Goal: Information Seeking & Learning: Learn about a topic

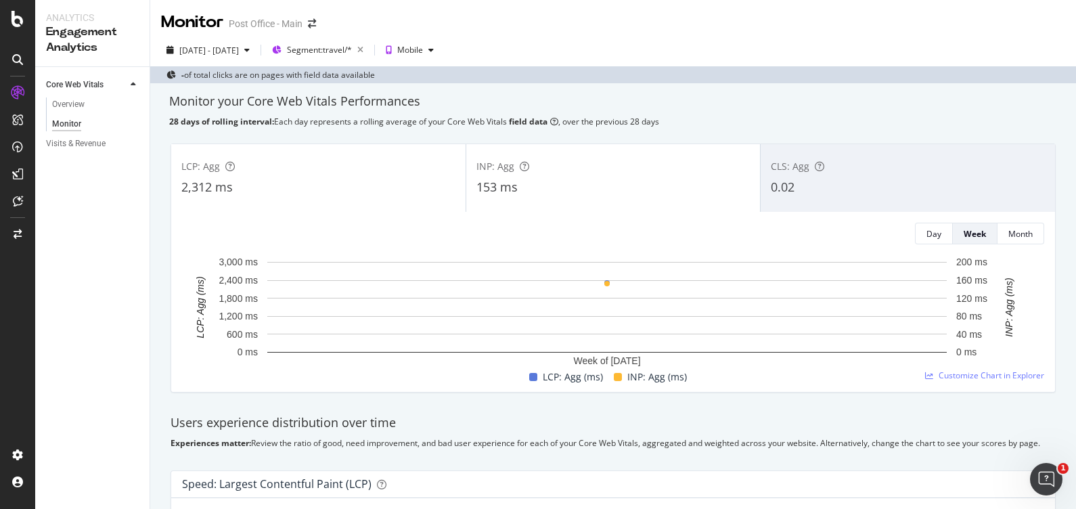
scroll to position [6, 0]
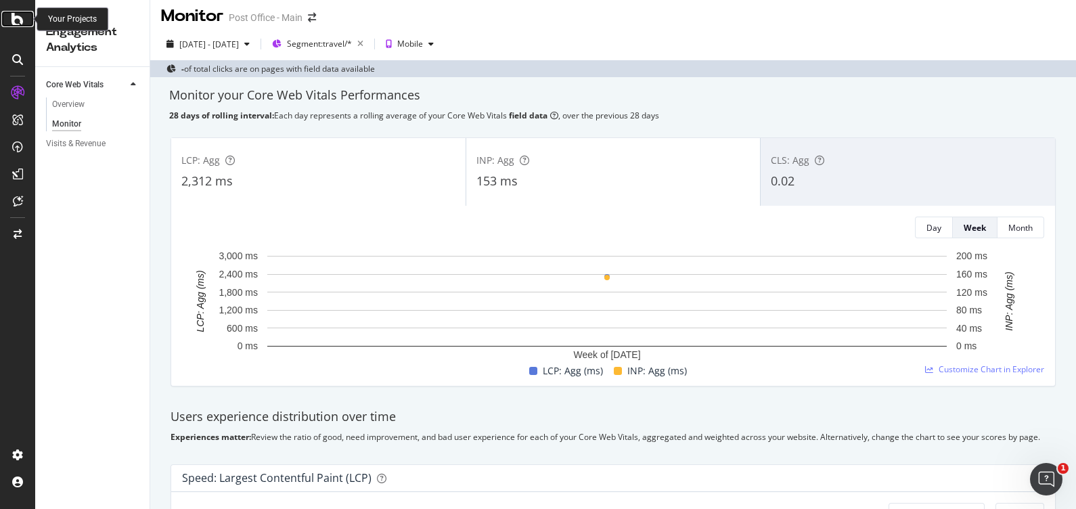
click at [10, 18] on div at bounding box center [17, 19] width 32 height 16
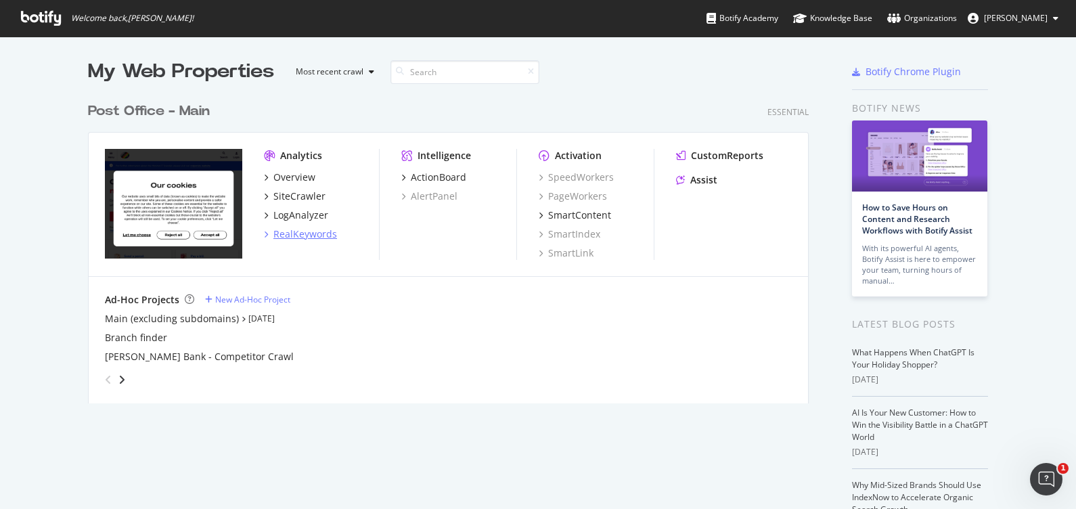
click at [319, 232] on div "RealKeywords" at bounding box center [305, 234] width 64 height 14
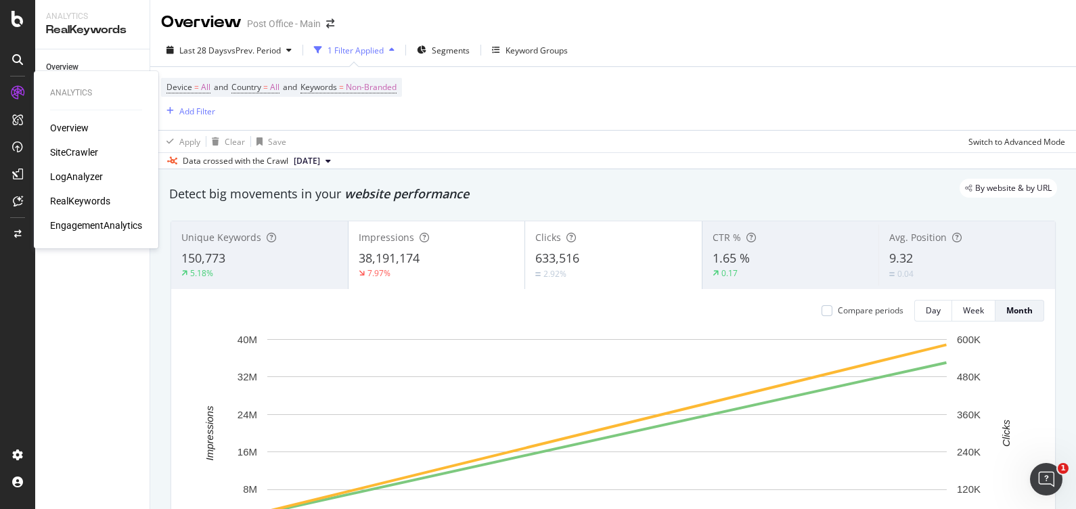
click at [91, 194] on div "RealKeywords" at bounding box center [80, 201] width 60 height 14
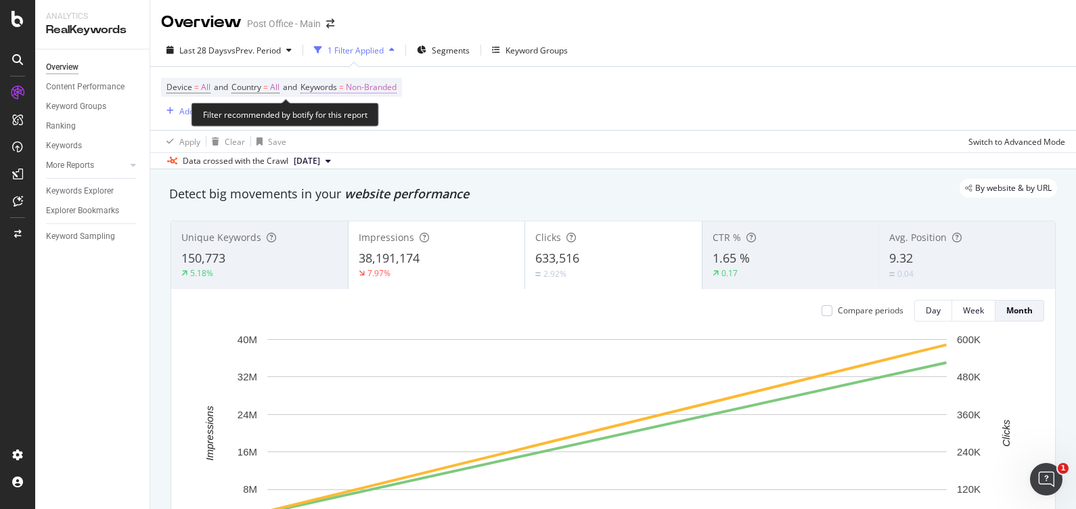
click at [392, 86] on span "Non-Branded" at bounding box center [371, 87] width 51 height 19
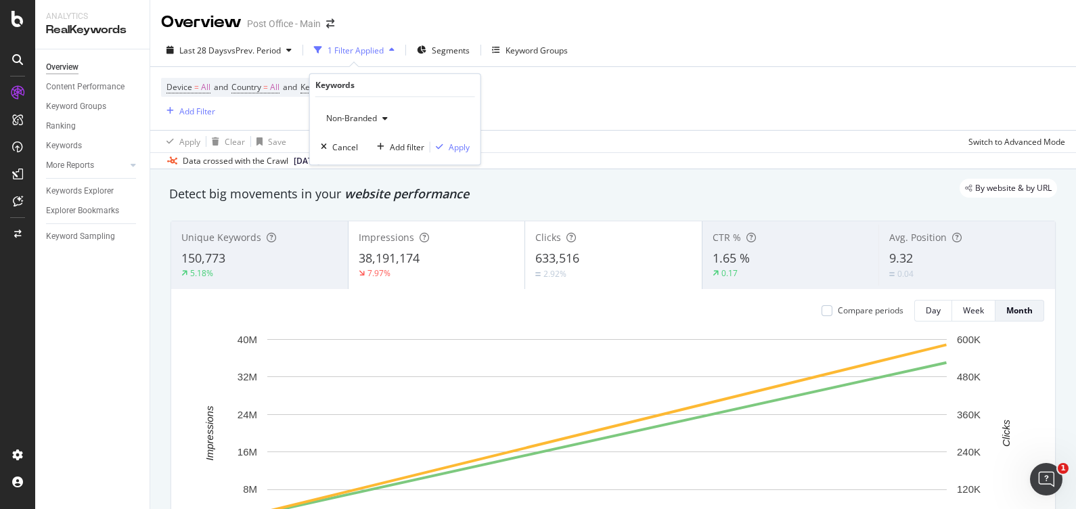
click at [371, 116] on span "Non-Branded" at bounding box center [349, 118] width 56 height 12
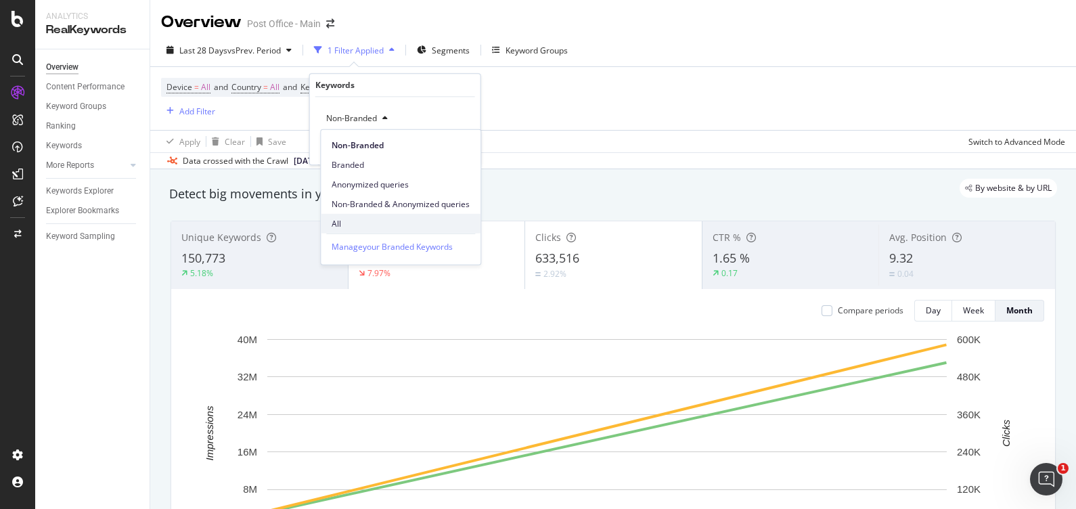
click at [359, 224] on span "All" at bounding box center [401, 223] width 138 height 12
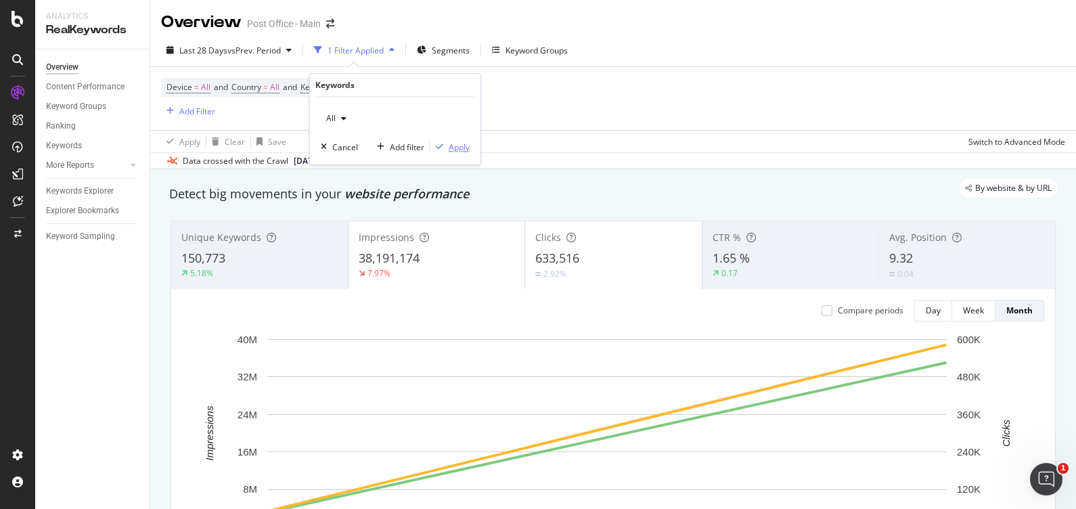
click at [454, 150] on div "Apply" at bounding box center [459, 147] width 21 height 12
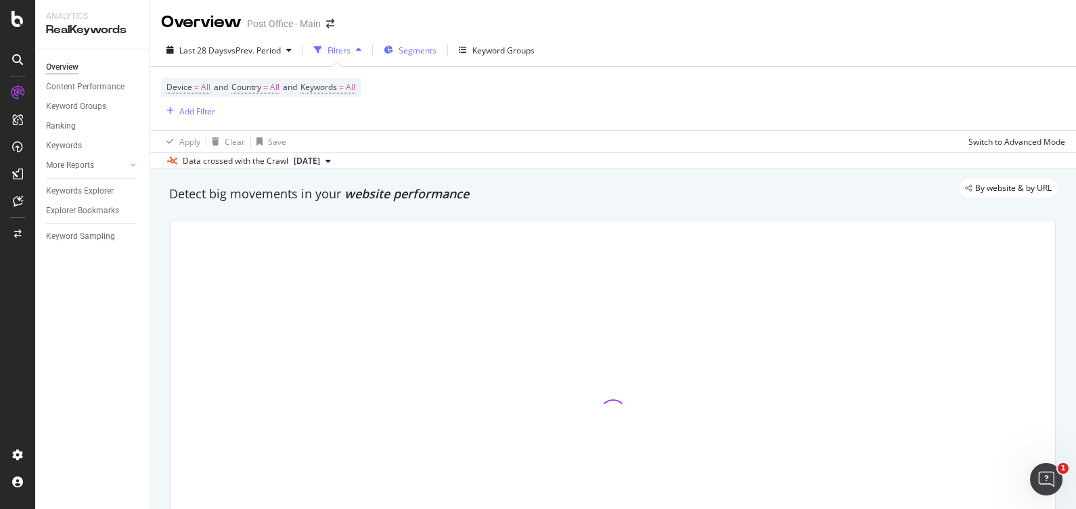
click at [411, 49] on span "Segments" at bounding box center [418, 51] width 38 height 12
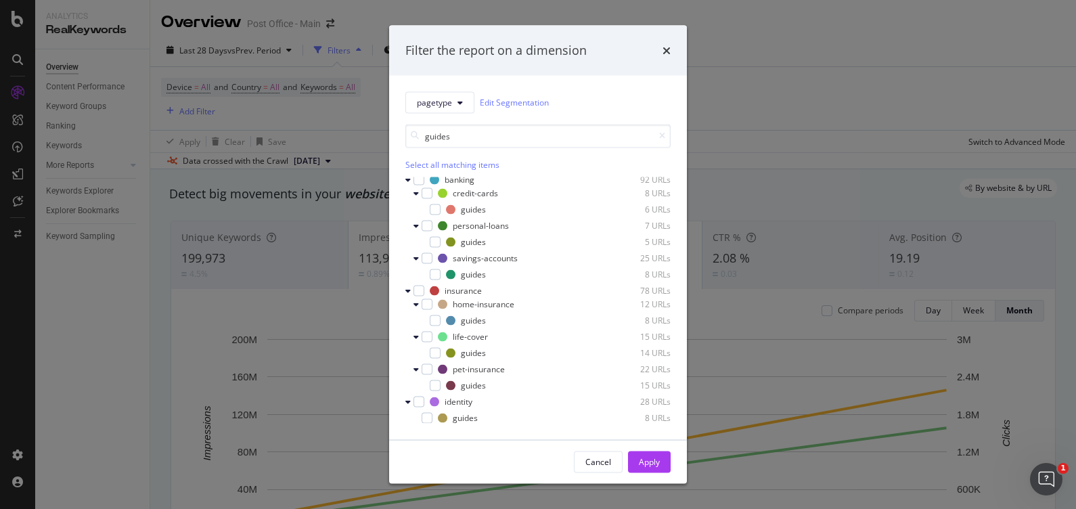
scroll to position [116, 0]
type input "guides"
click at [434, 318] on div "modal" at bounding box center [435, 319] width 11 height 11
click at [436, 352] on div "modal" at bounding box center [435, 351] width 11 height 11
click at [438, 385] on div "modal" at bounding box center [435, 384] width 11 height 11
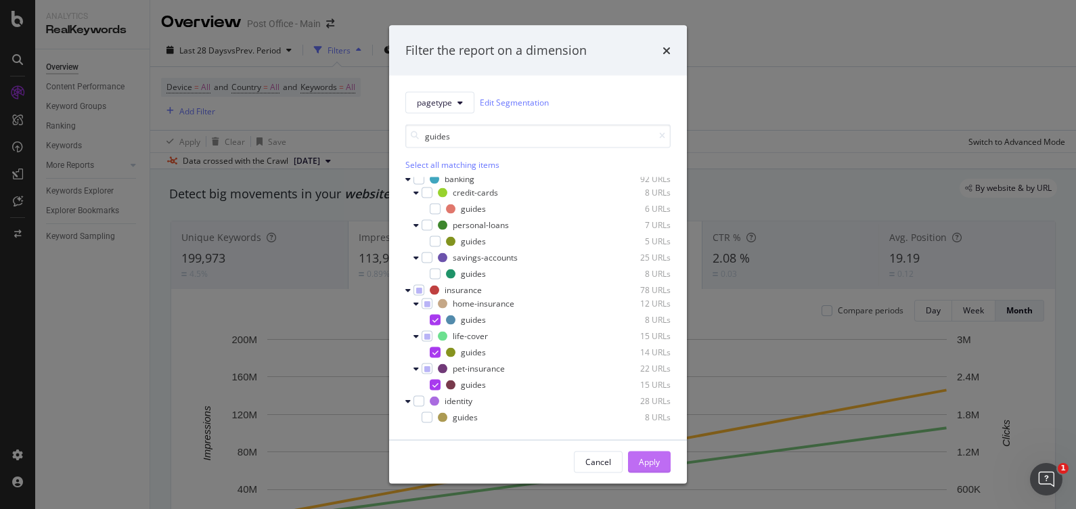
click at [655, 461] on div "Apply" at bounding box center [649, 462] width 21 height 12
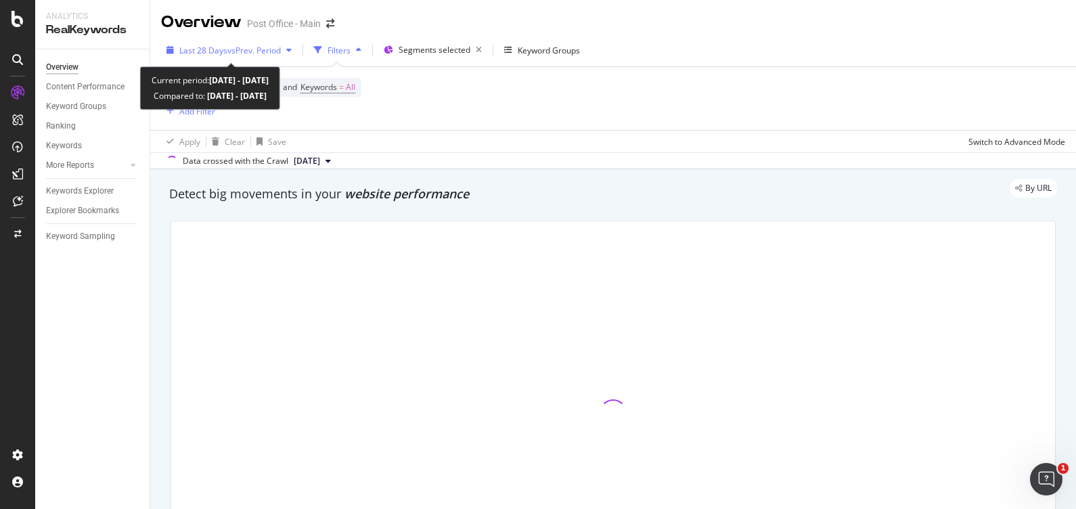
click at [291, 50] on icon "button" at bounding box center [288, 50] width 5 height 8
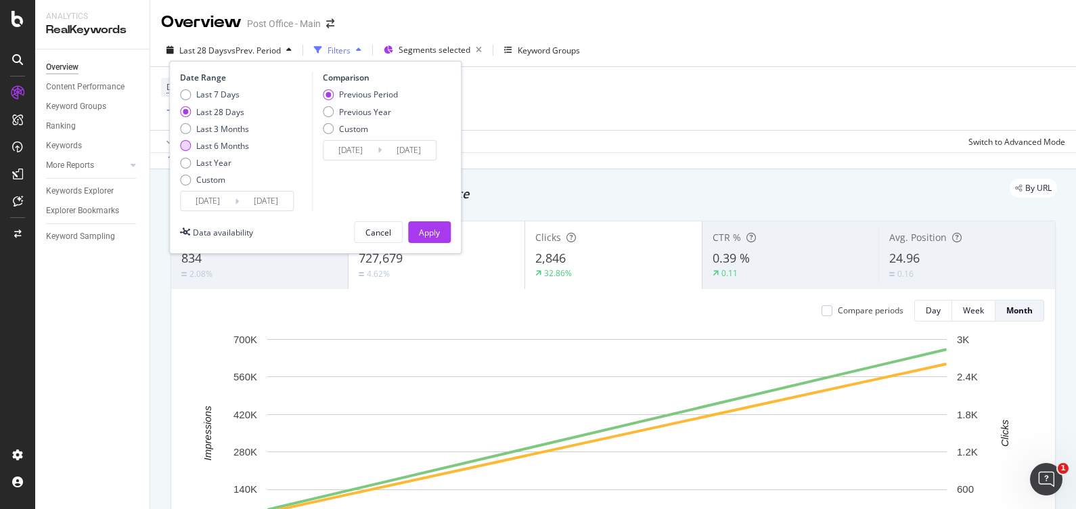
click at [239, 146] on div "Last 6 Months" at bounding box center [222, 146] width 53 height 12
type input "[DATE]"
click at [436, 227] on div "Apply" at bounding box center [429, 233] width 21 height 12
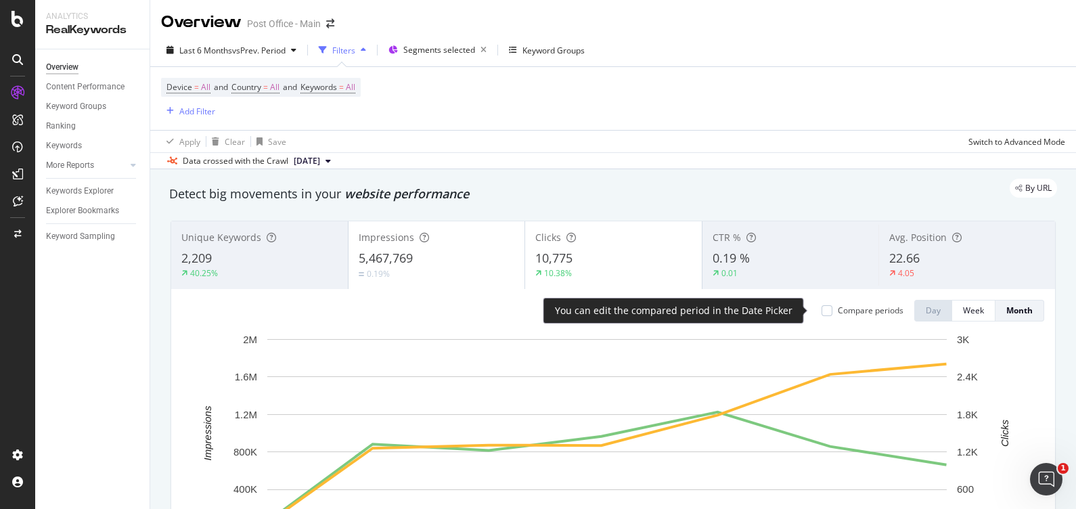
click at [861, 312] on div "Compare periods" at bounding box center [871, 311] width 66 height 12
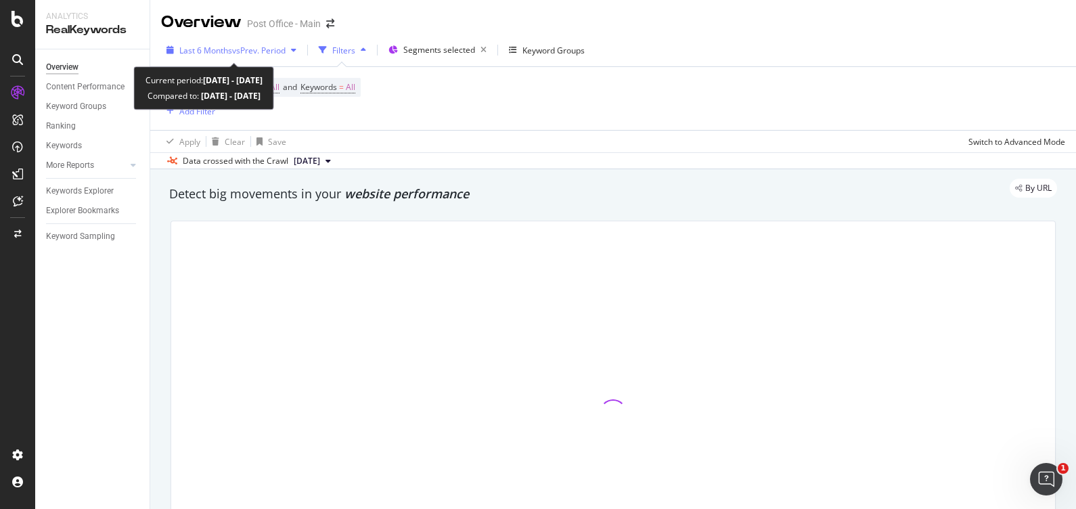
click at [267, 49] on span "vs Prev. Period" at bounding box center [258, 51] width 53 height 12
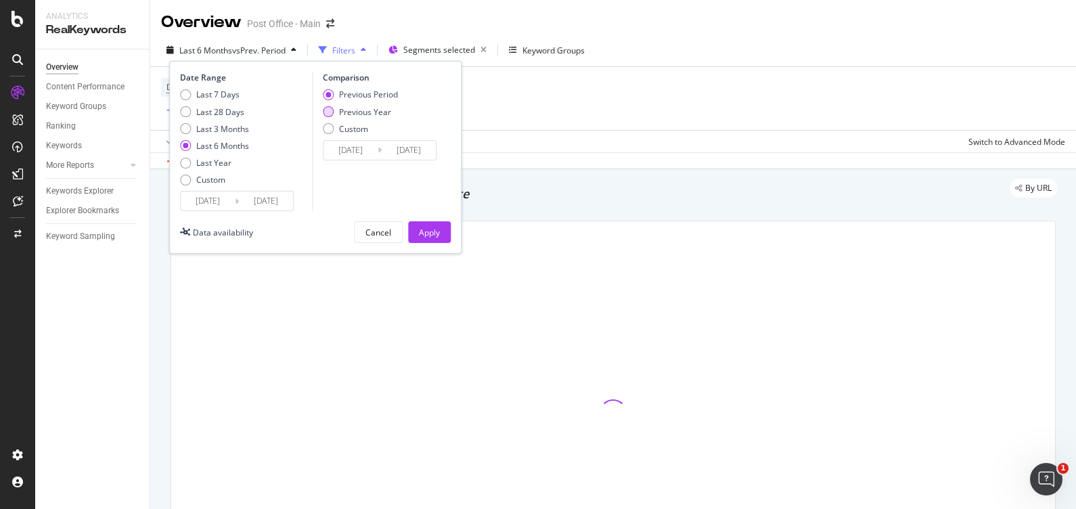
click at [361, 112] on div "Previous Year" at bounding box center [365, 112] width 52 height 12
type input "[DATE]"
click at [439, 233] on div "Apply" at bounding box center [429, 233] width 21 height 12
